Goal: Information Seeking & Learning: Learn about a topic

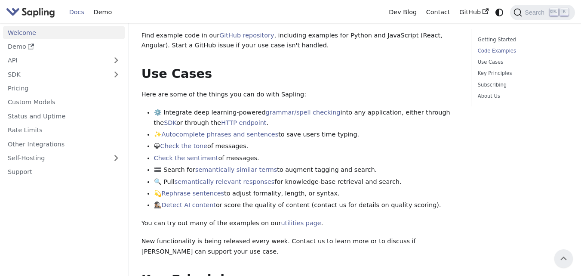
scroll to position [273, 0]
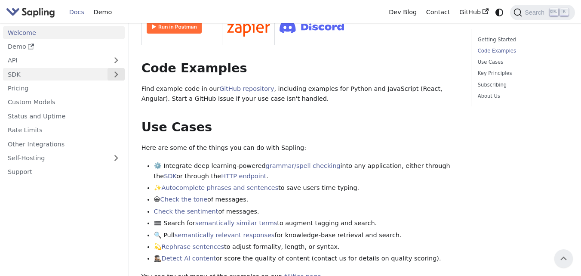
click at [115, 73] on button "Expand sidebar category 'SDK'" at bounding box center [116, 74] width 17 height 12
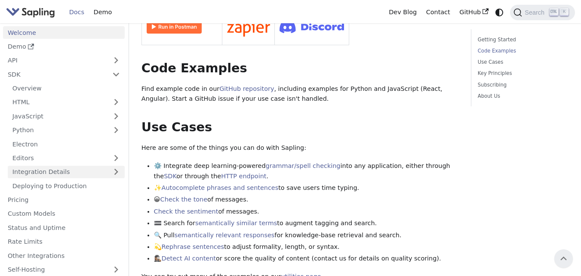
click at [114, 169] on link "Integration Details" at bounding box center [66, 172] width 117 height 12
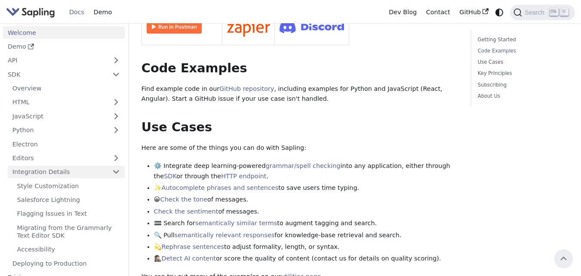
click at [114, 169] on link "Integration Details" at bounding box center [66, 172] width 117 height 12
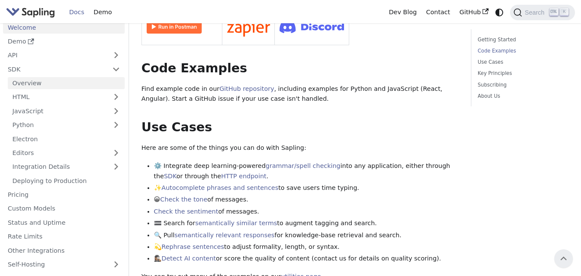
scroll to position [0, 0]
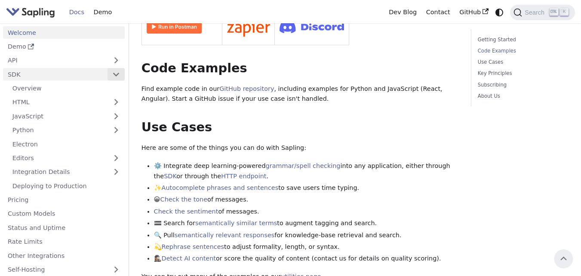
click at [121, 71] on button "Collapse sidebar category 'SDK'" at bounding box center [116, 74] width 17 height 12
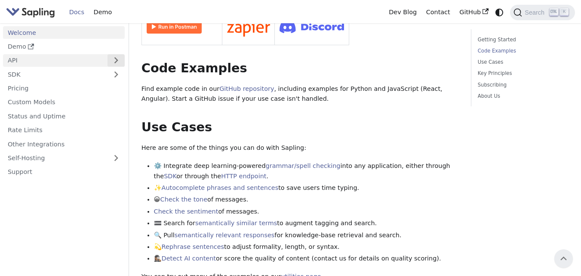
click at [116, 62] on button "Expand sidebar category 'API'" at bounding box center [116, 60] width 17 height 12
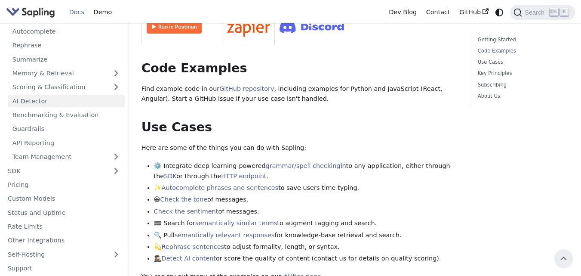
scroll to position [86, 0]
